Goal: Navigation & Orientation: Find specific page/section

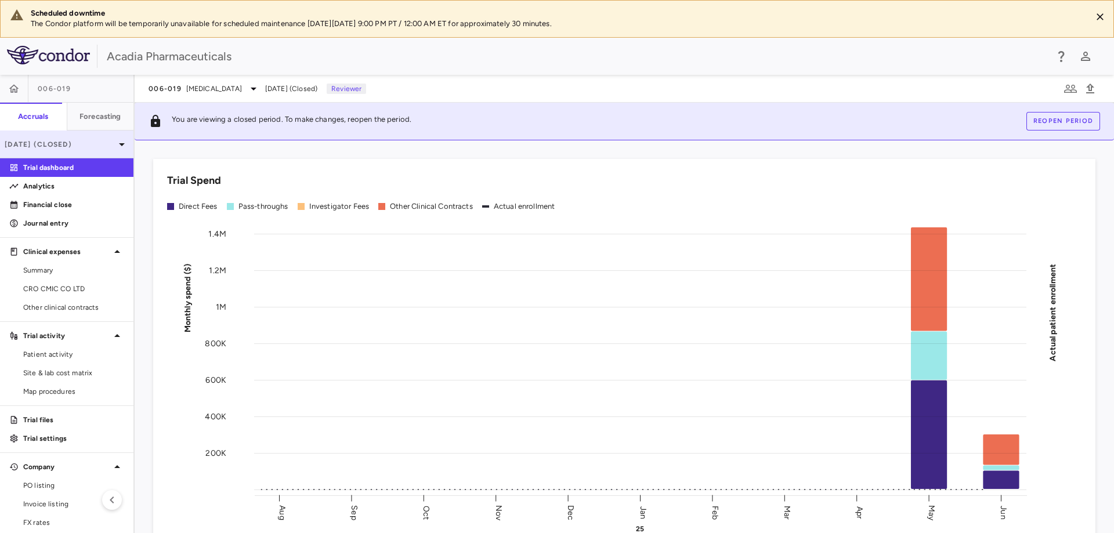
click at [98, 136] on div "[DATE] (Closed)" at bounding box center [67, 145] width 134 height 28
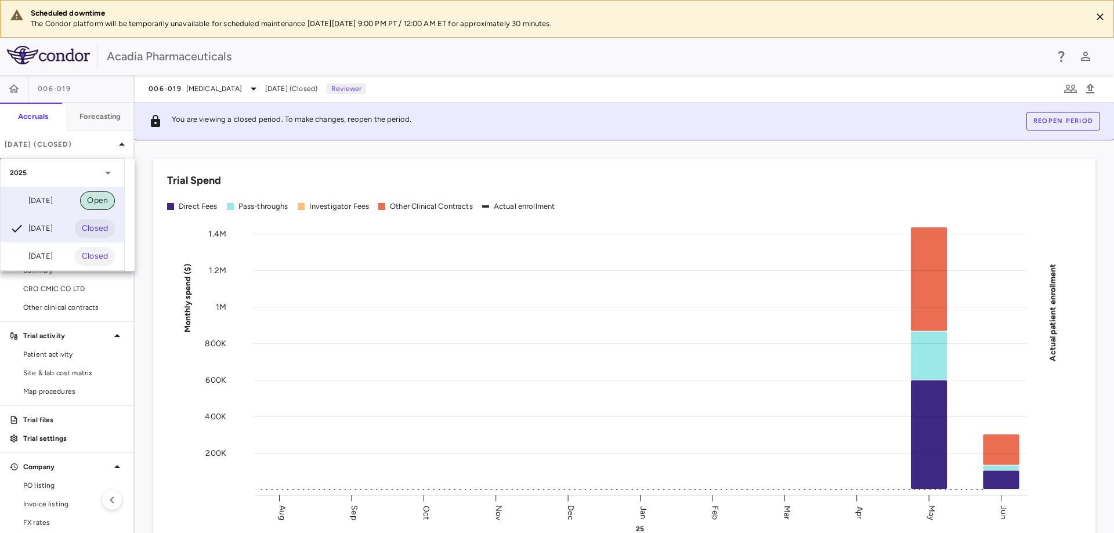
click at [87, 196] on span "Open" at bounding box center [97, 200] width 35 height 13
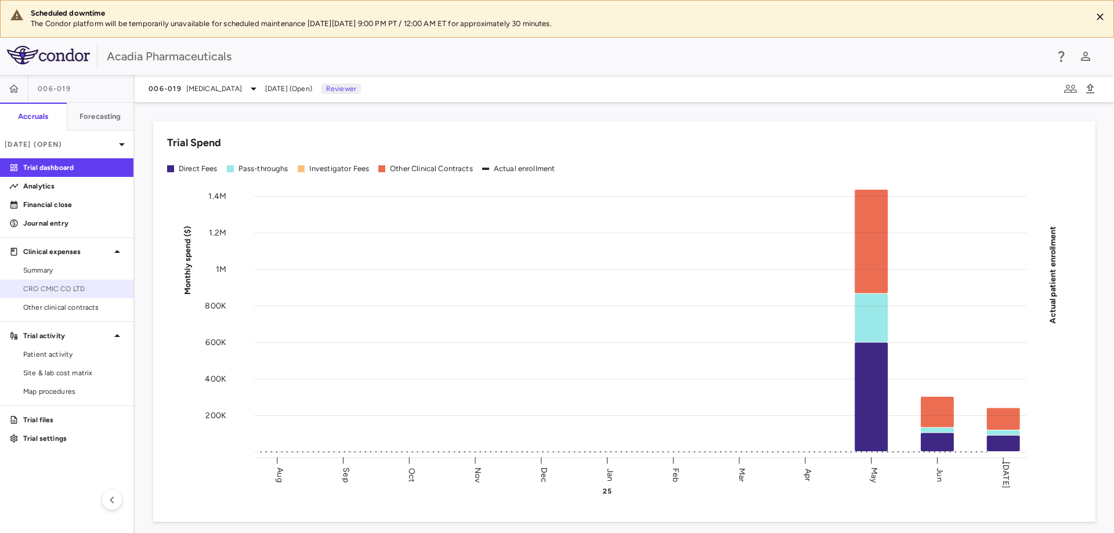
click at [73, 288] on span "CRO CMIC CO LTD" at bounding box center [73, 289] width 101 height 10
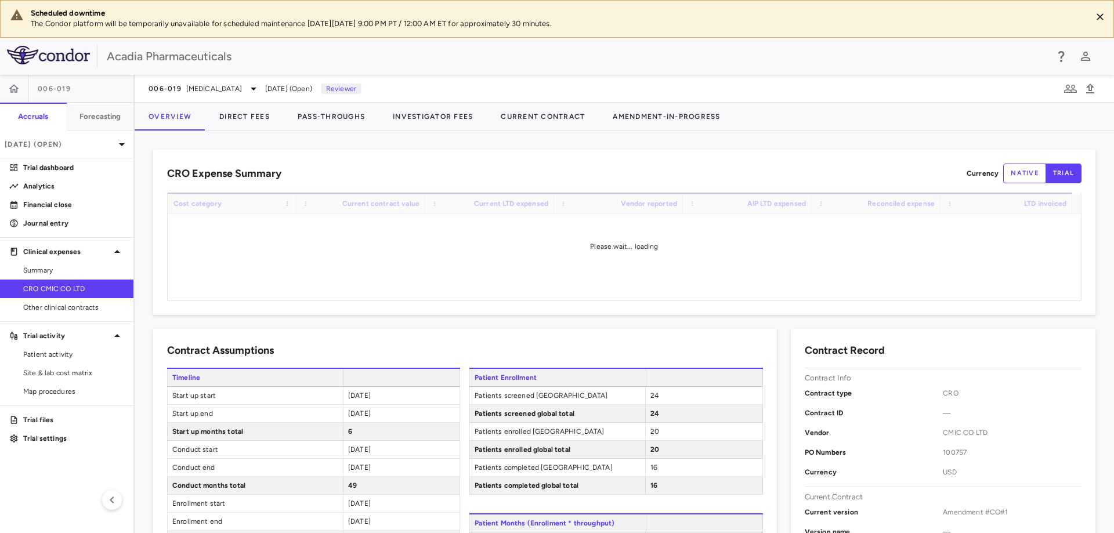
click at [73, 298] on div "CRO CMIC CO LTD" at bounding box center [67, 289] width 134 height 19
click at [74, 304] on span "Other clinical contracts" at bounding box center [73, 307] width 101 height 10
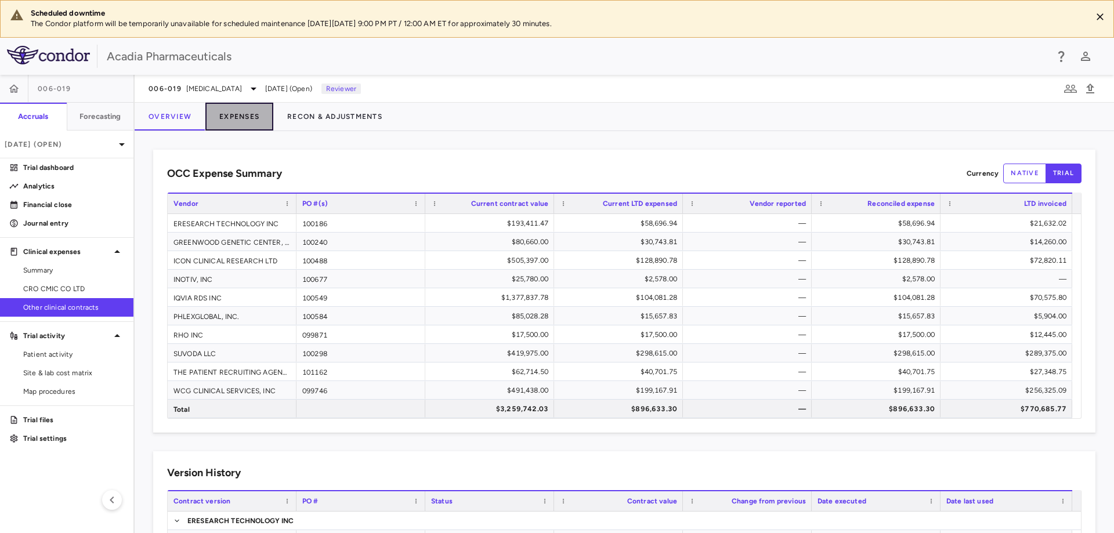
click at [238, 116] on button "Expenses" at bounding box center [239, 117] width 68 height 28
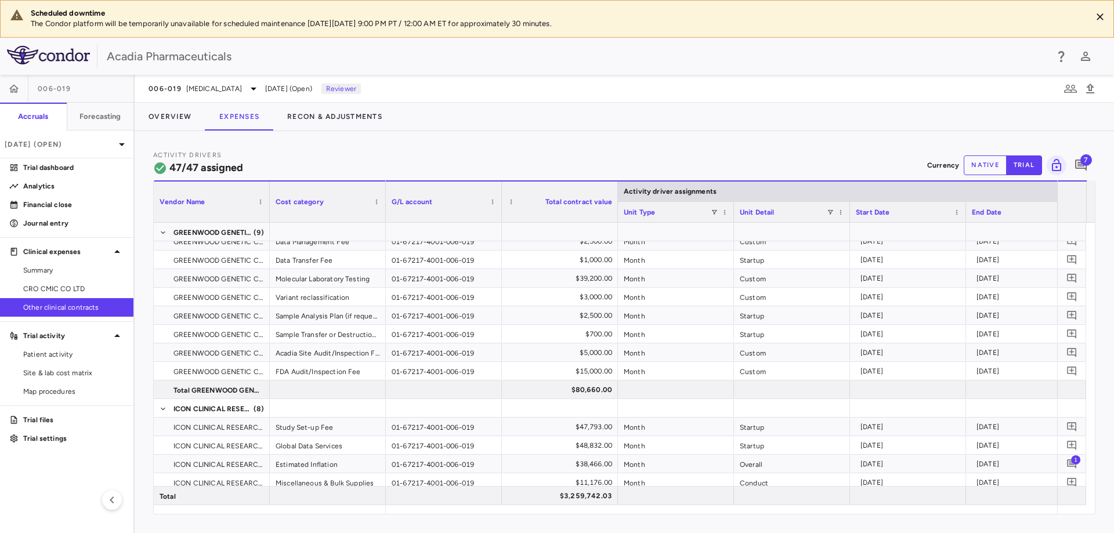
scroll to position [290, 0]
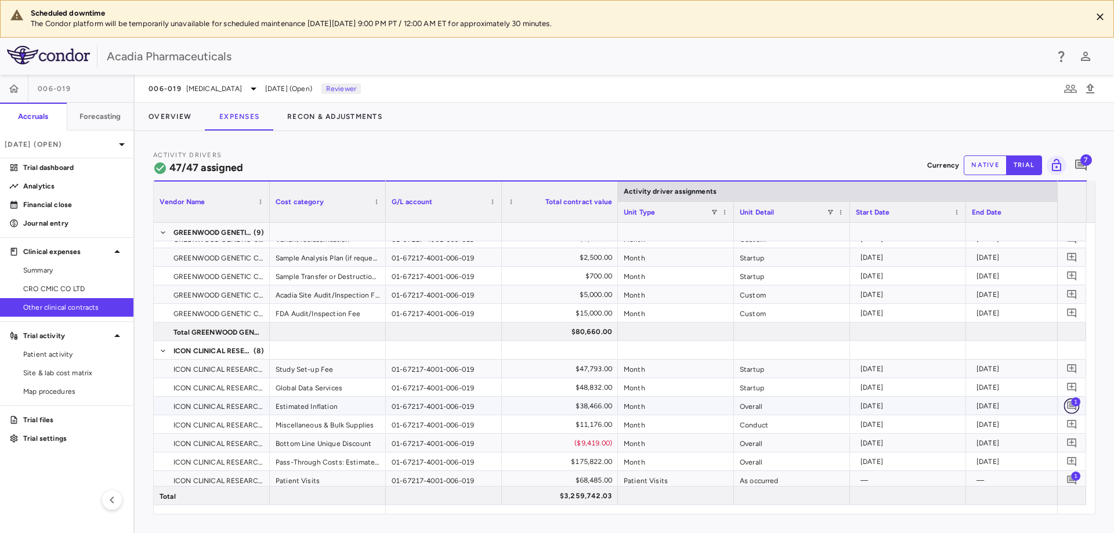
click at [1080, 407] on button "button" at bounding box center [1073, 406] width 16 height 16
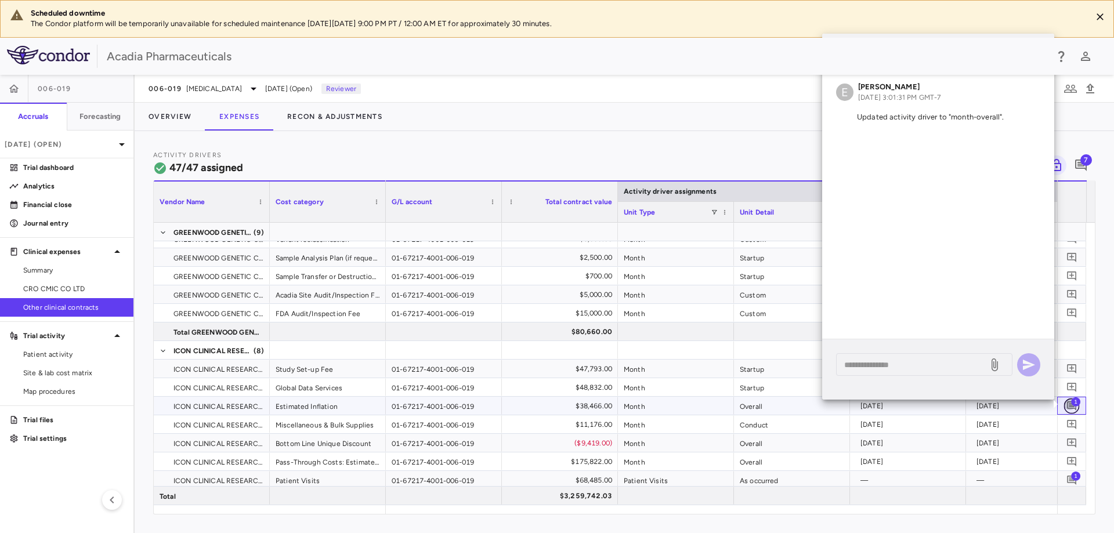
click at [1080, 407] on button "button" at bounding box center [1073, 406] width 16 height 16
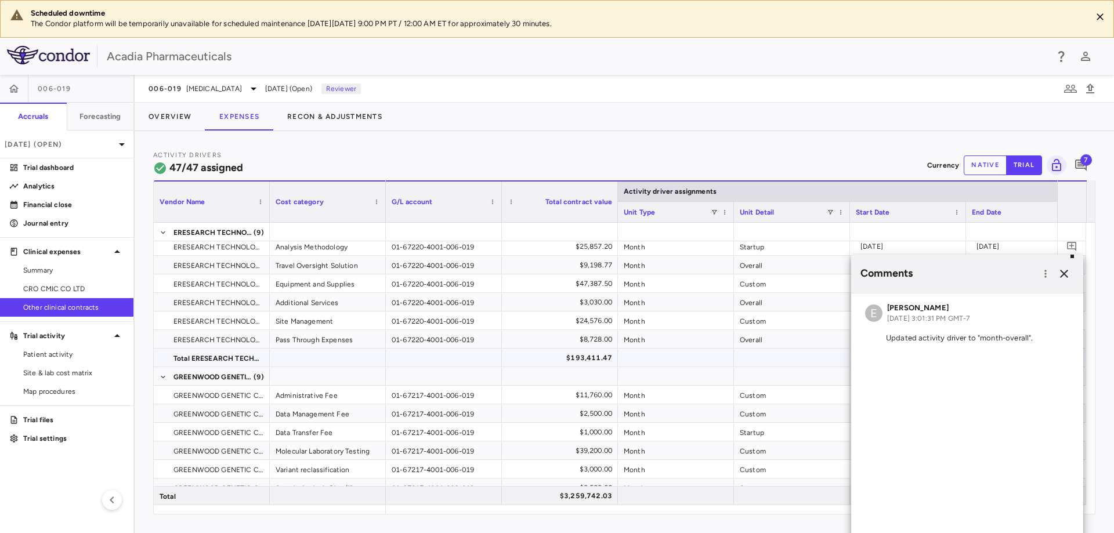
scroll to position [58, 0]
click at [1063, 277] on icon "button" at bounding box center [1065, 274] width 14 height 14
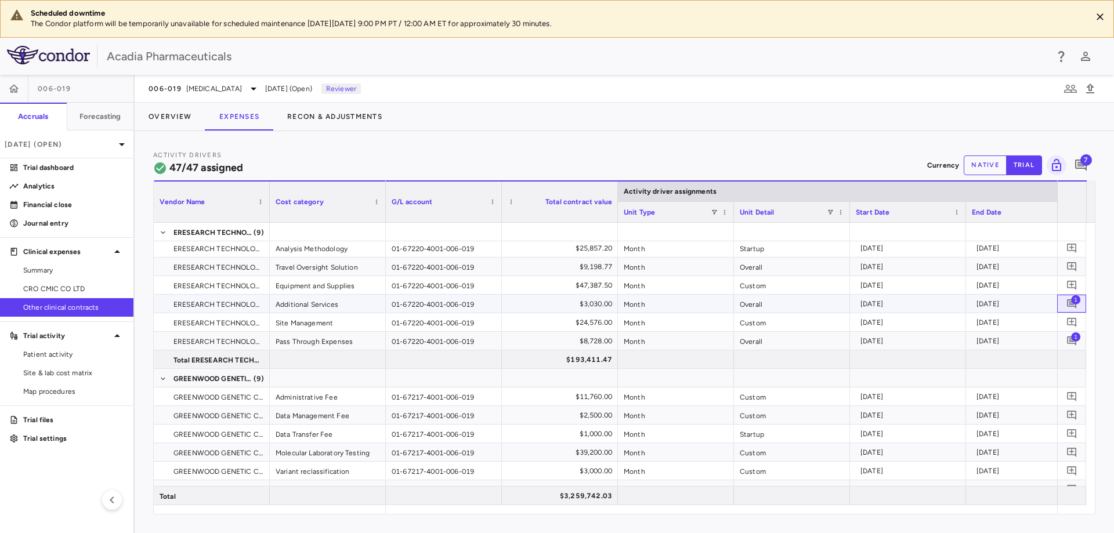
click at [1073, 303] on span "1" at bounding box center [1076, 299] width 9 height 9
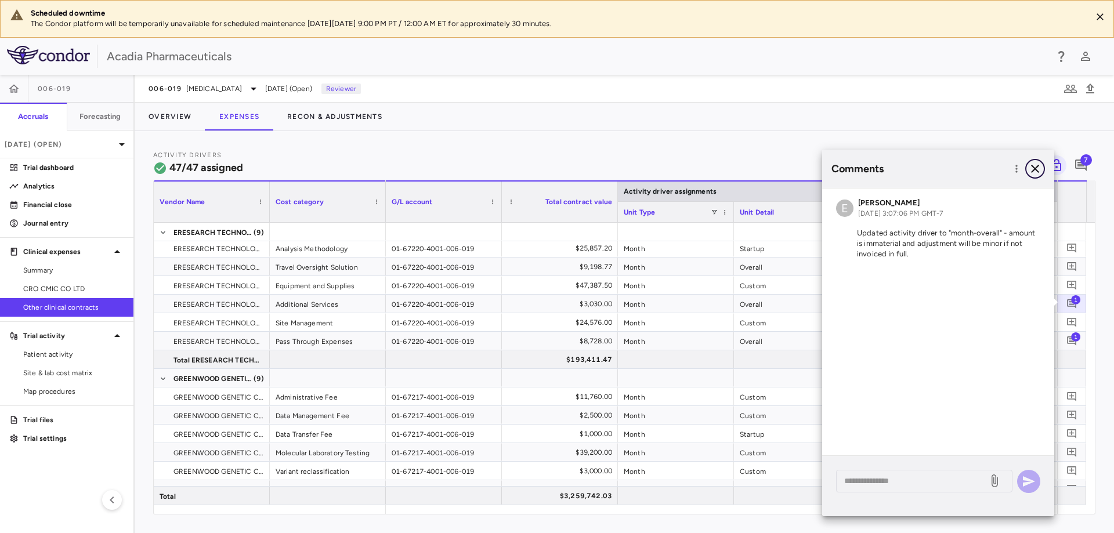
click at [1038, 174] on icon "button" at bounding box center [1036, 169] width 14 height 14
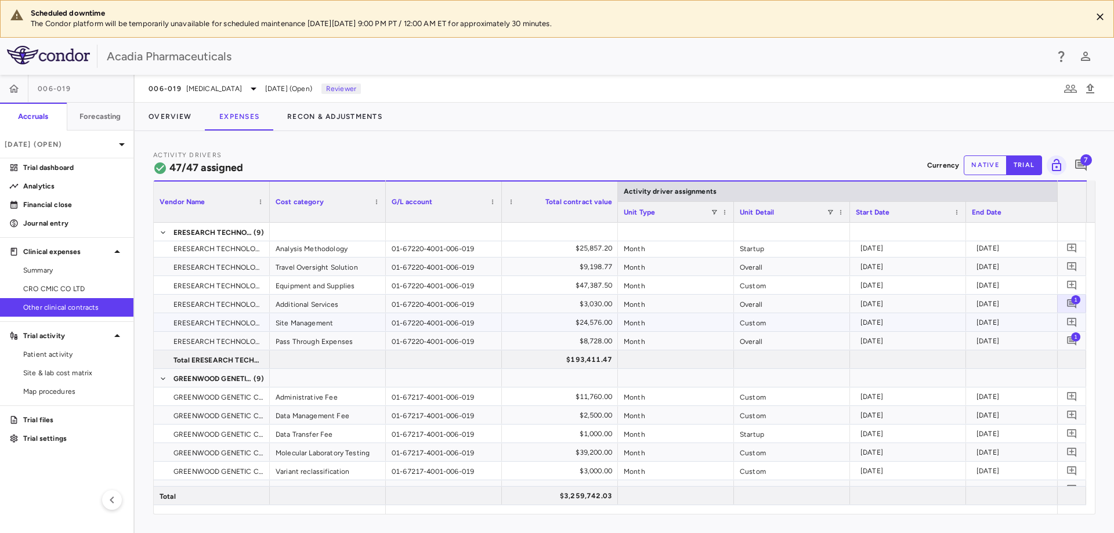
click at [1074, 331] on div "0" at bounding box center [1072, 322] width 29 height 18
click at [1077, 338] on span "1" at bounding box center [1076, 336] width 9 height 9
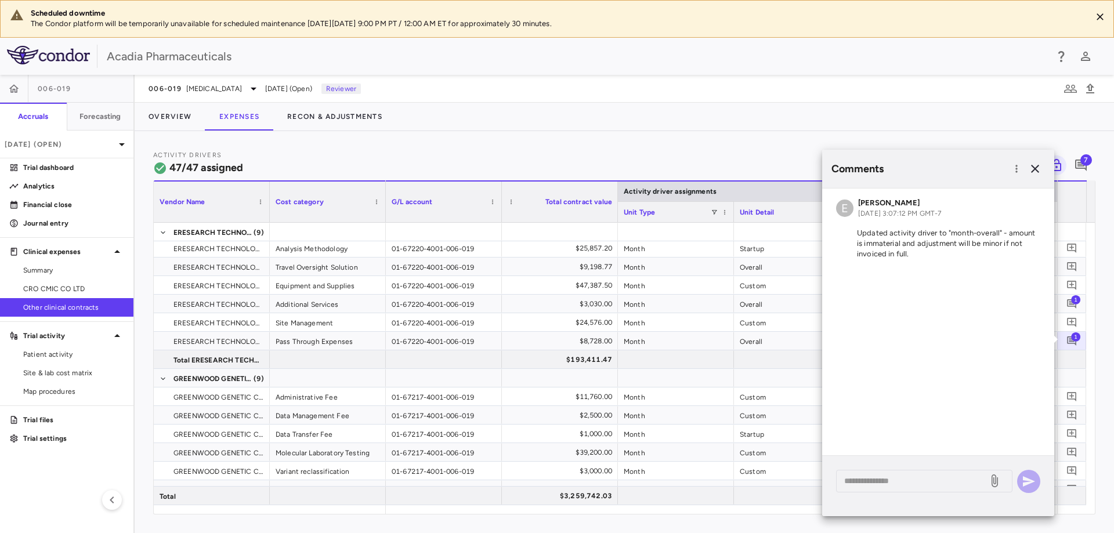
click at [1046, 171] on div "Comments" at bounding box center [938, 169] width 232 height 38
click at [1038, 171] on icon "button" at bounding box center [1035, 169] width 8 height 8
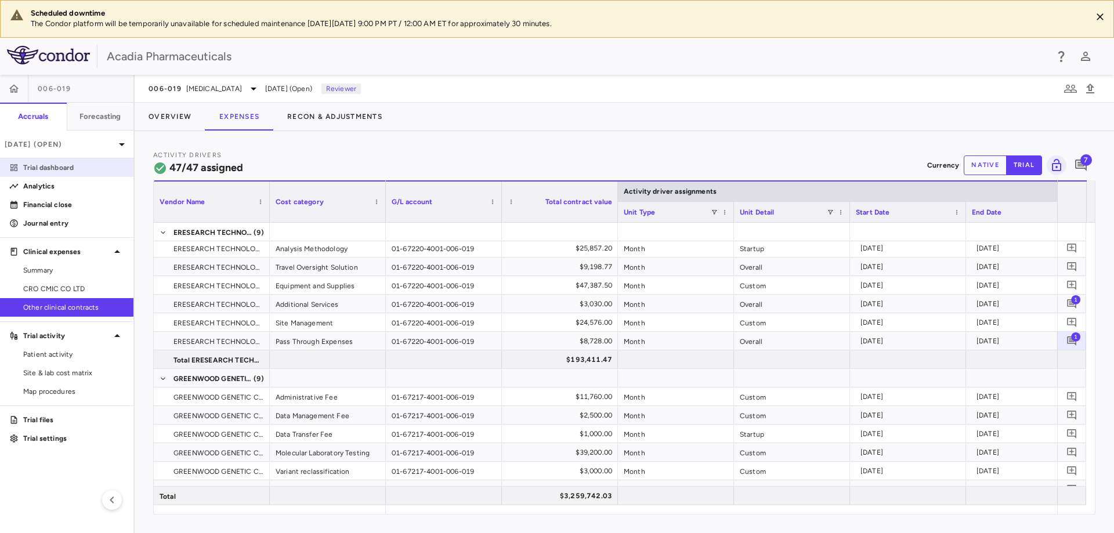
click at [66, 161] on link "Trial dashboard" at bounding box center [67, 167] width 134 height 17
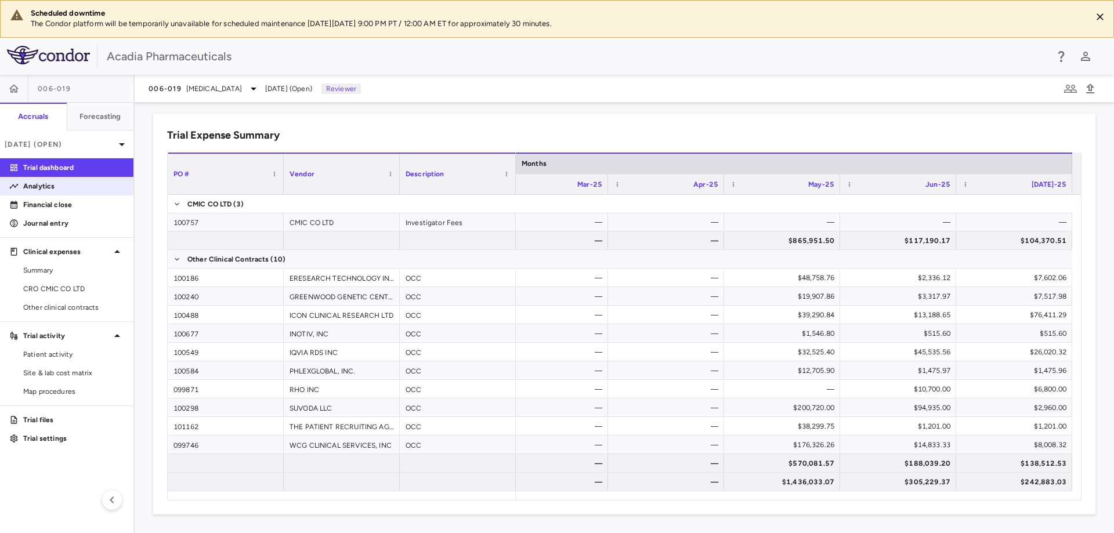
click at [35, 189] on p "Analytics" at bounding box center [73, 186] width 101 height 10
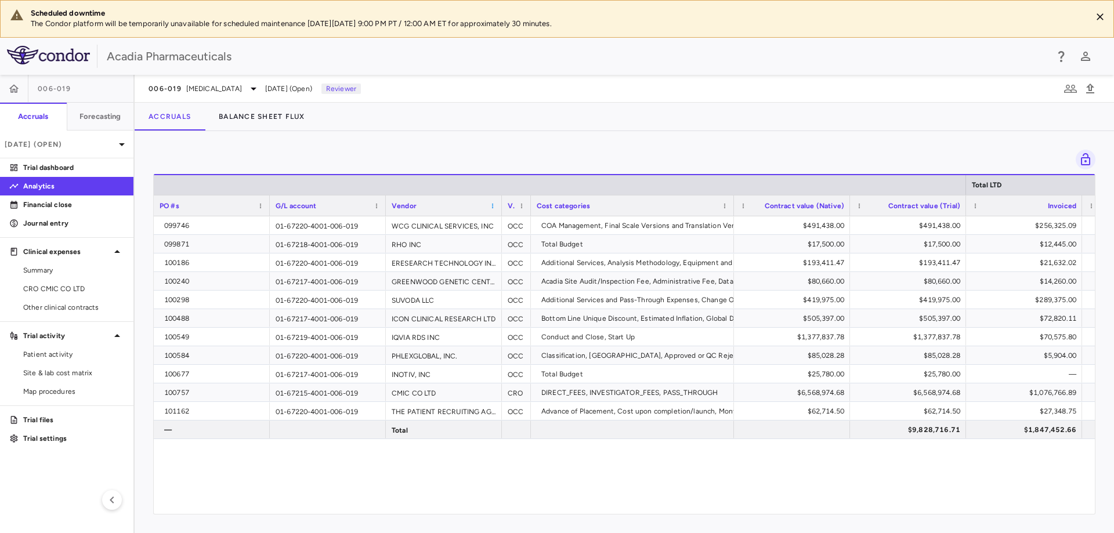
click at [495, 203] on span at bounding box center [492, 206] width 7 height 7
click at [528, 232] on span "Sort Descending" at bounding box center [545, 240] width 86 height 16
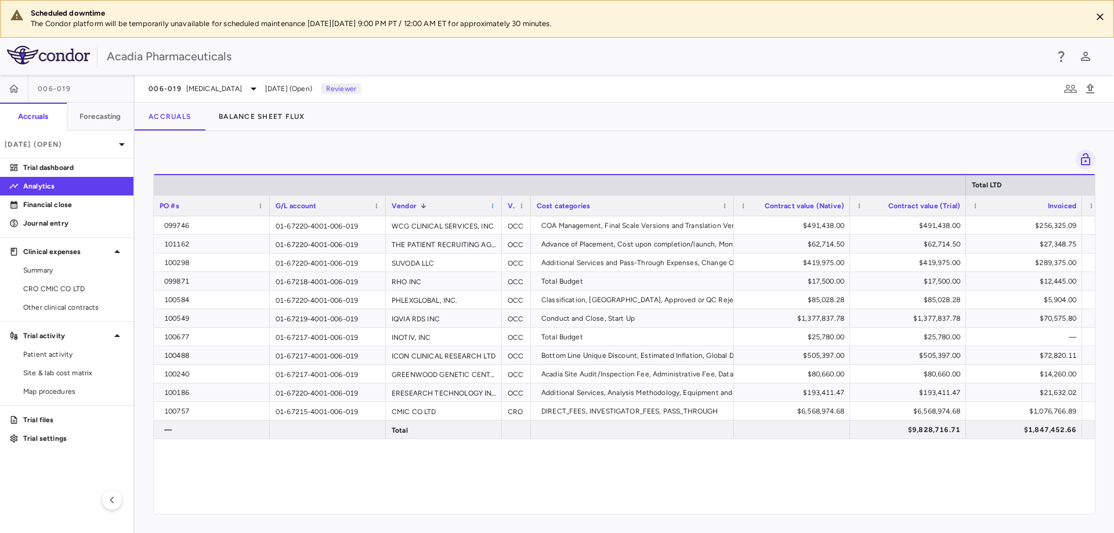
click at [495, 207] on span at bounding box center [492, 206] width 7 height 7
drag, startPoint x: 497, startPoint y: 209, endPoint x: 509, endPoint y: 228, distance: 21.9
click at [508, 228] on span "Sort Ascending" at bounding box center [545, 224] width 86 height 16
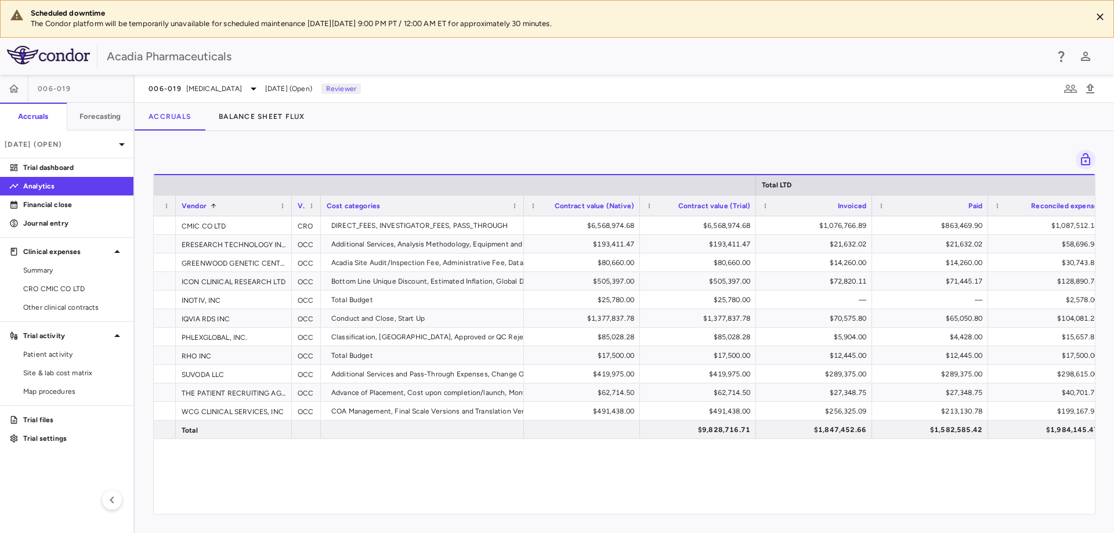
scroll to position [0, 673]
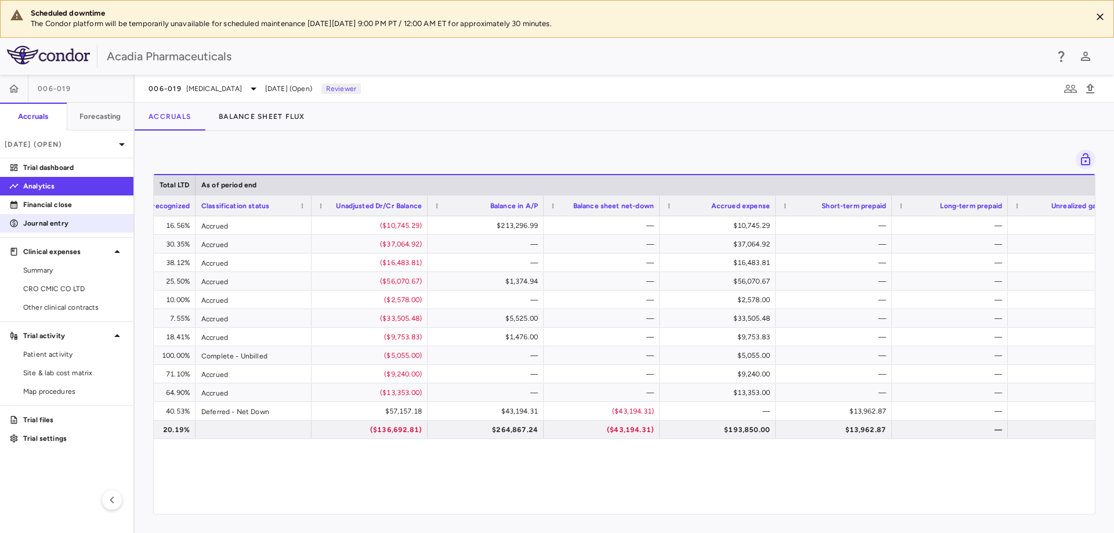
click at [28, 219] on p "Journal entry" at bounding box center [73, 223] width 101 height 10
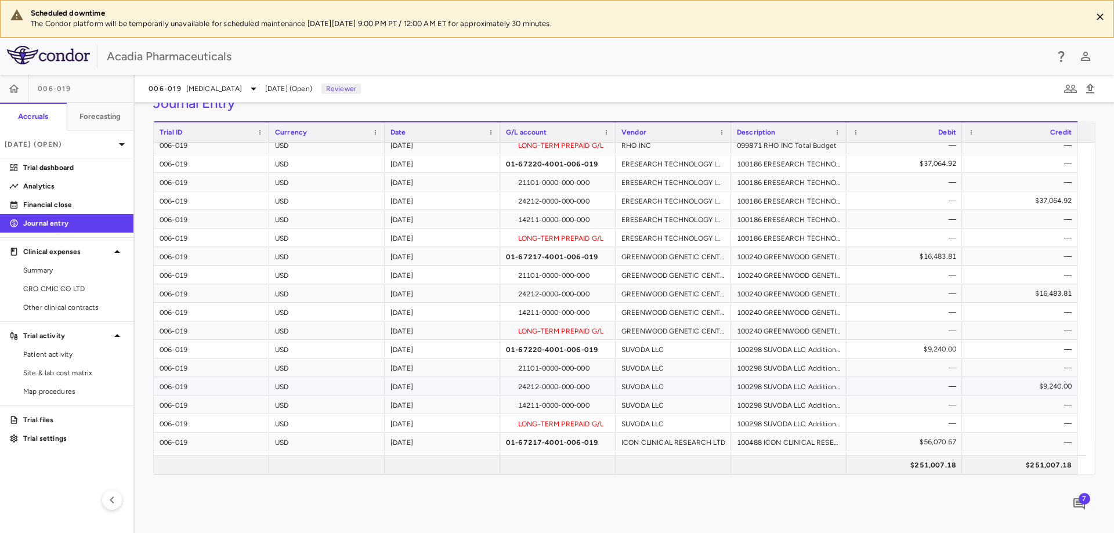
scroll to position [282, 0]
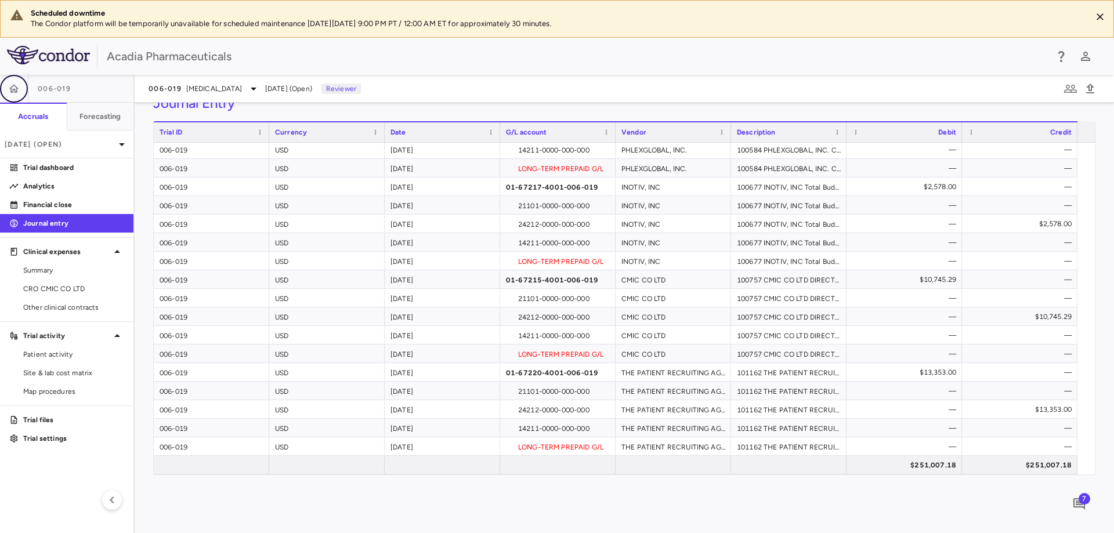
click at [19, 85] on icon "button" at bounding box center [14, 89] width 12 height 12
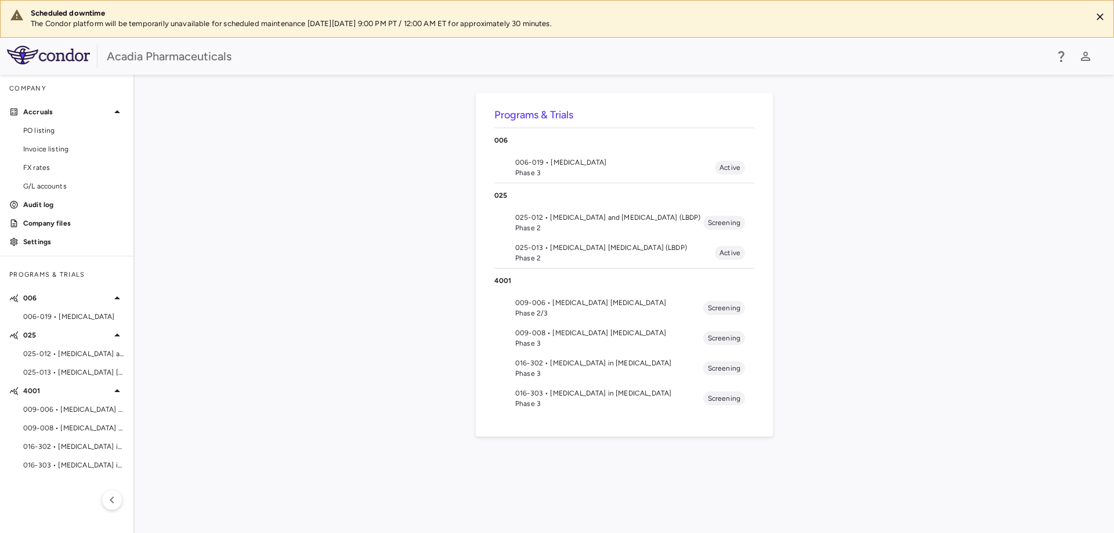
click at [579, 168] on span "Phase 3" at bounding box center [615, 173] width 200 height 10
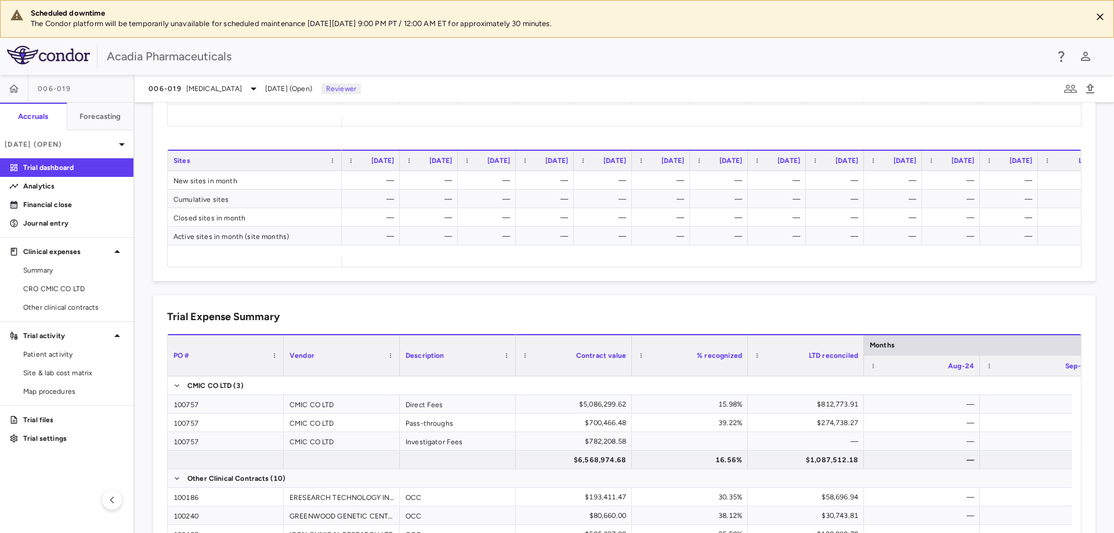
scroll to position [697, 0]
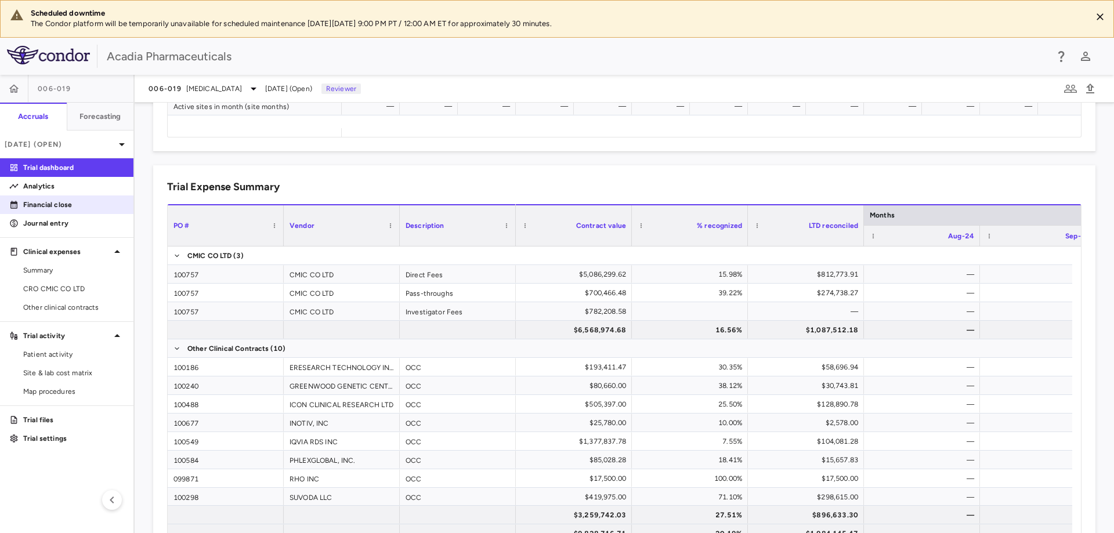
click at [76, 208] on p "Financial close" at bounding box center [73, 205] width 101 height 10
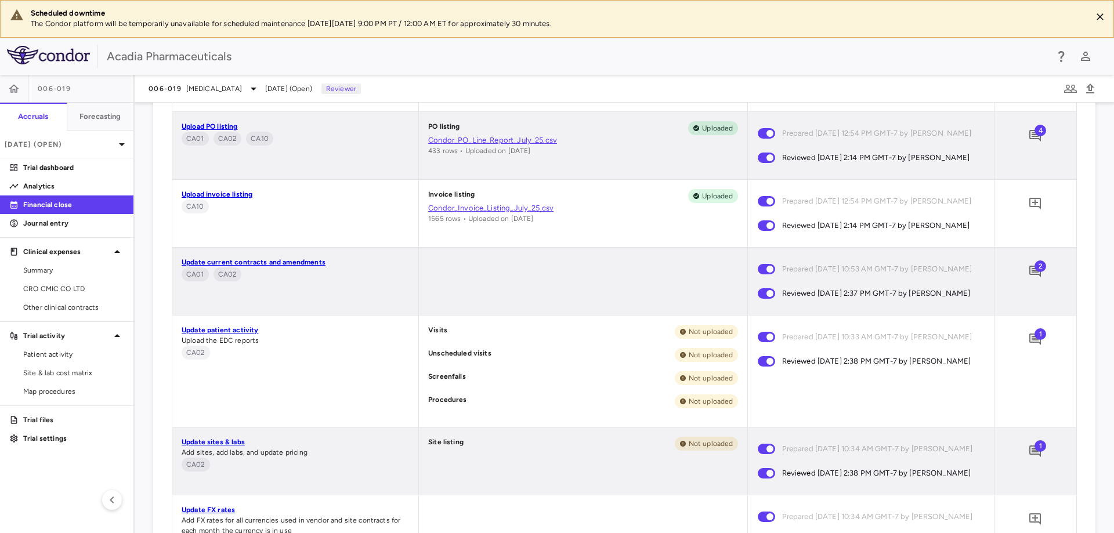
scroll to position [1304, 0]
